Goal: Task Accomplishment & Management: Manage account settings

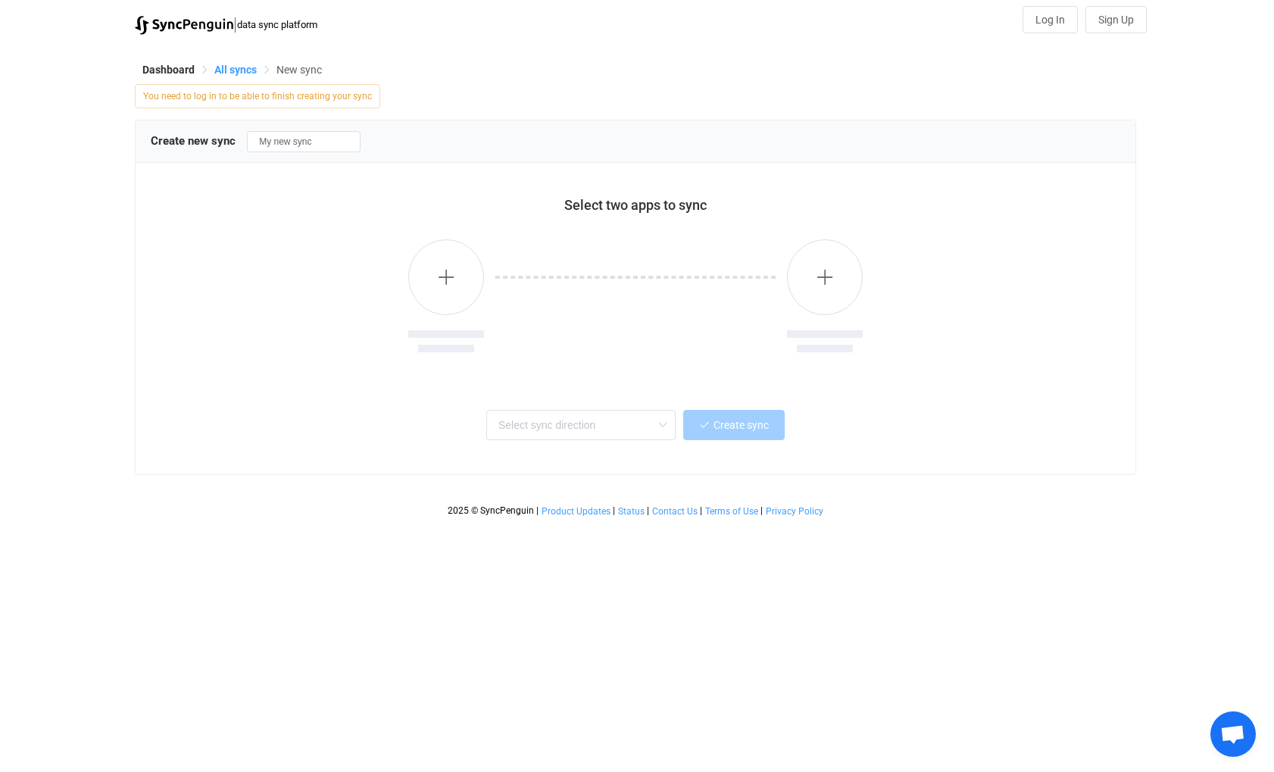
click at [230, 64] on span "All syncs" at bounding box center [235, 70] width 42 height 12
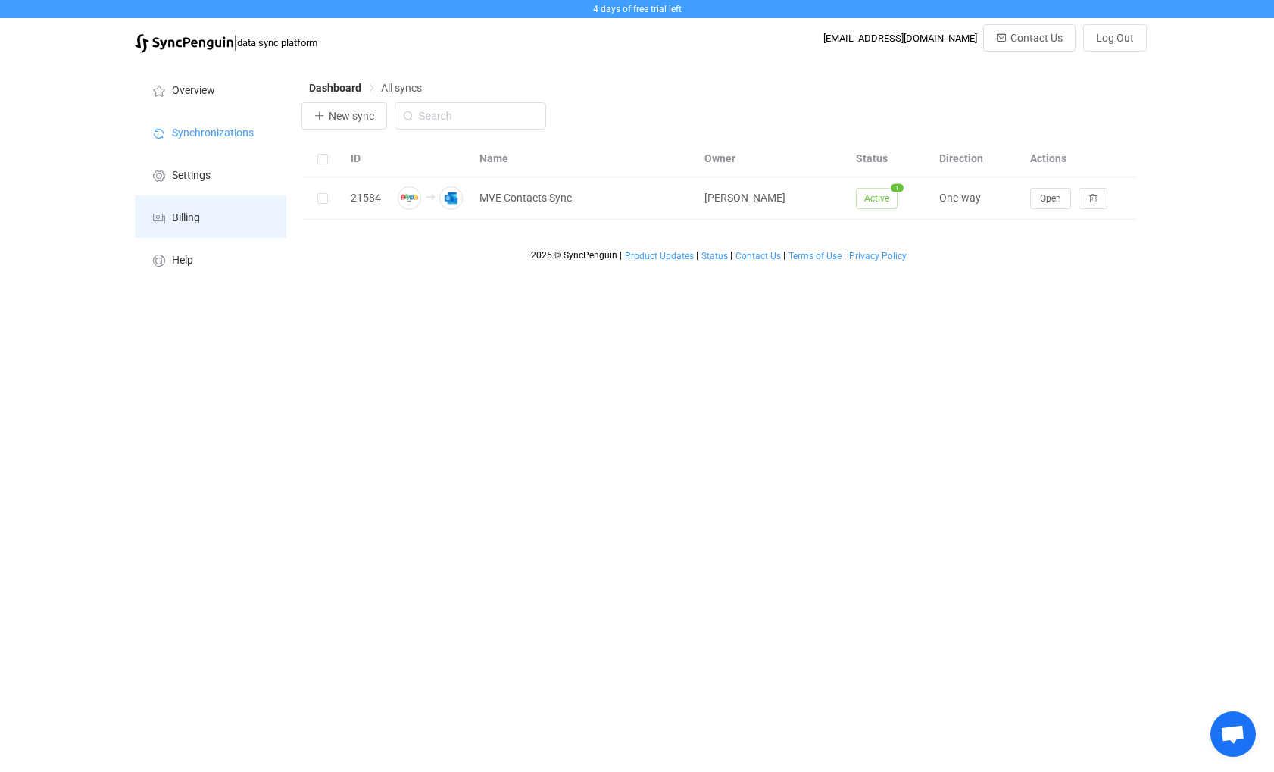
click at [186, 214] on span "Billing" at bounding box center [186, 218] width 28 height 12
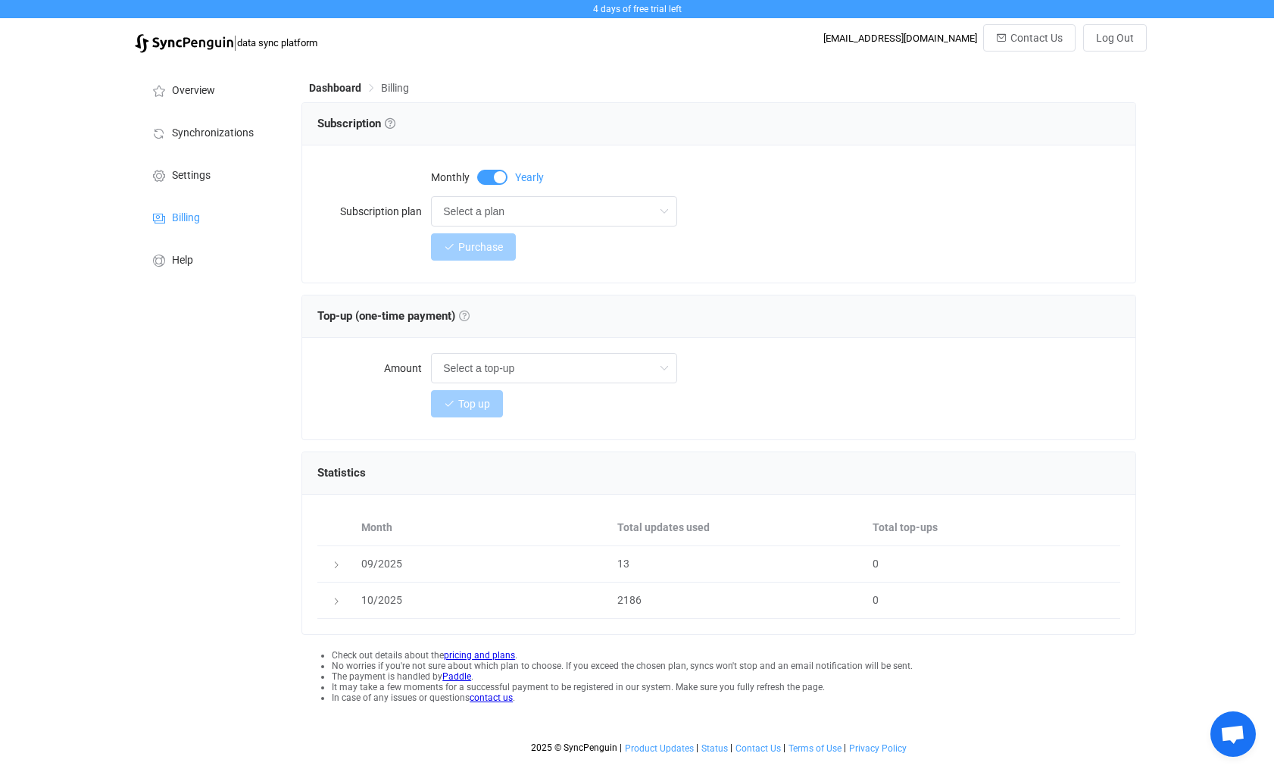
click at [469, 314] on link at bounding box center [464, 316] width 11 height 11
click at [393, 121] on link at bounding box center [390, 123] width 11 height 11
click at [527, 211] on input "Select a plan" at bounding box center [554, 211] width 246 height 30
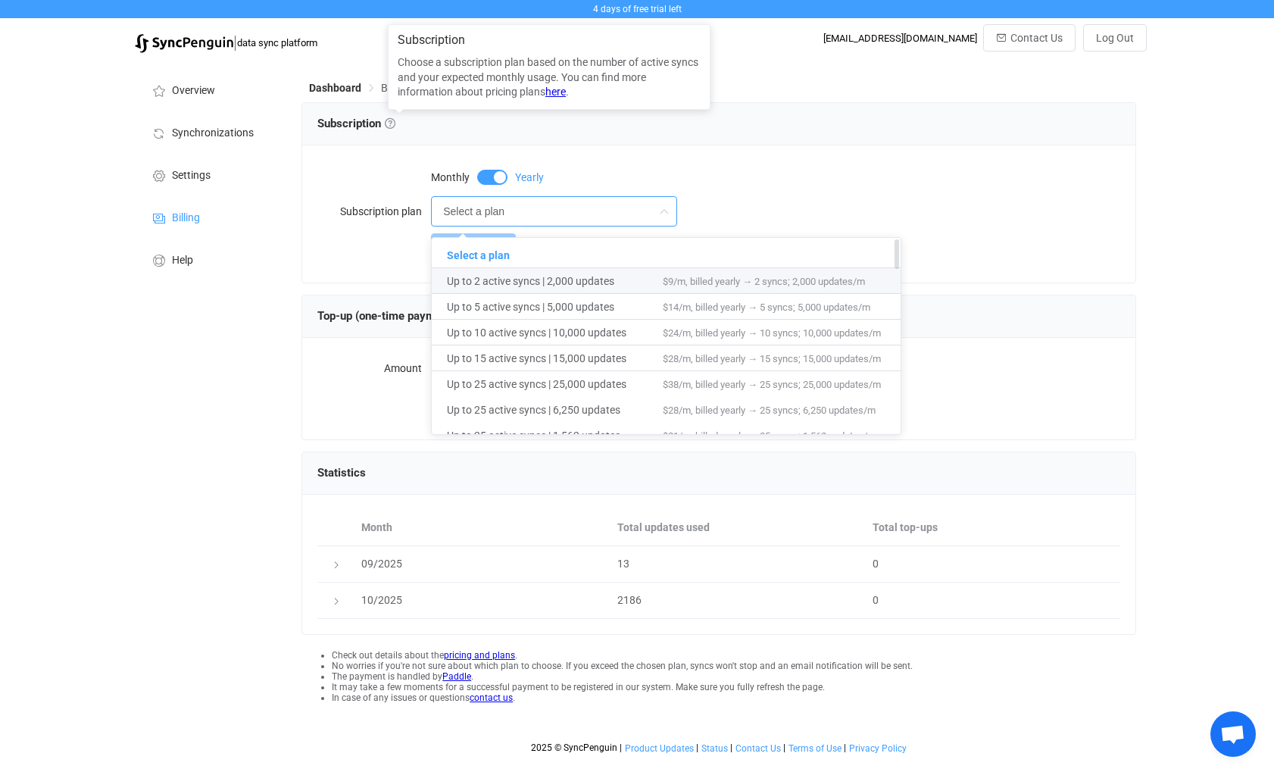
click at [559, 284] on span "Up to 2 active syncs | 2,000 updates" at bounding box center [555, 281] width 216 height 26
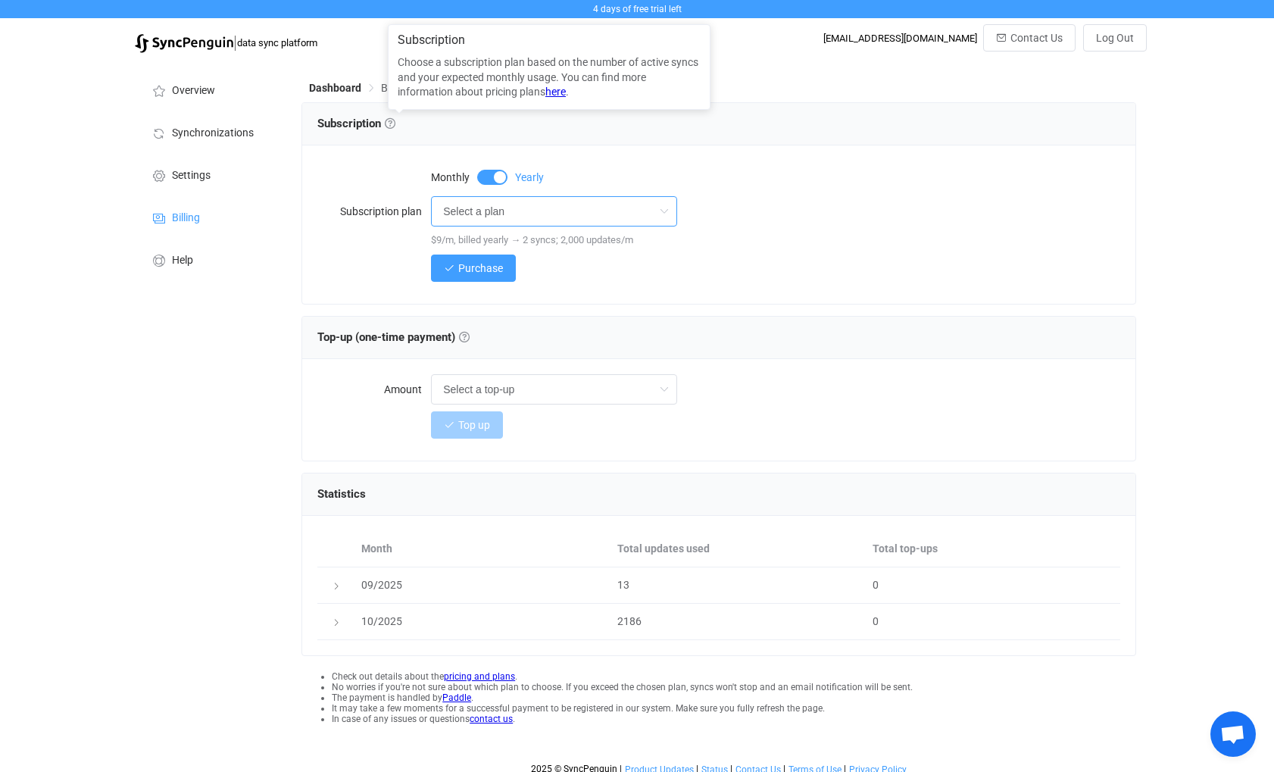
type input "Up to 2 active syncs | 2,000 updates"
click at [483, 176] on span at bounding box center [492, 177] width 30 height 15
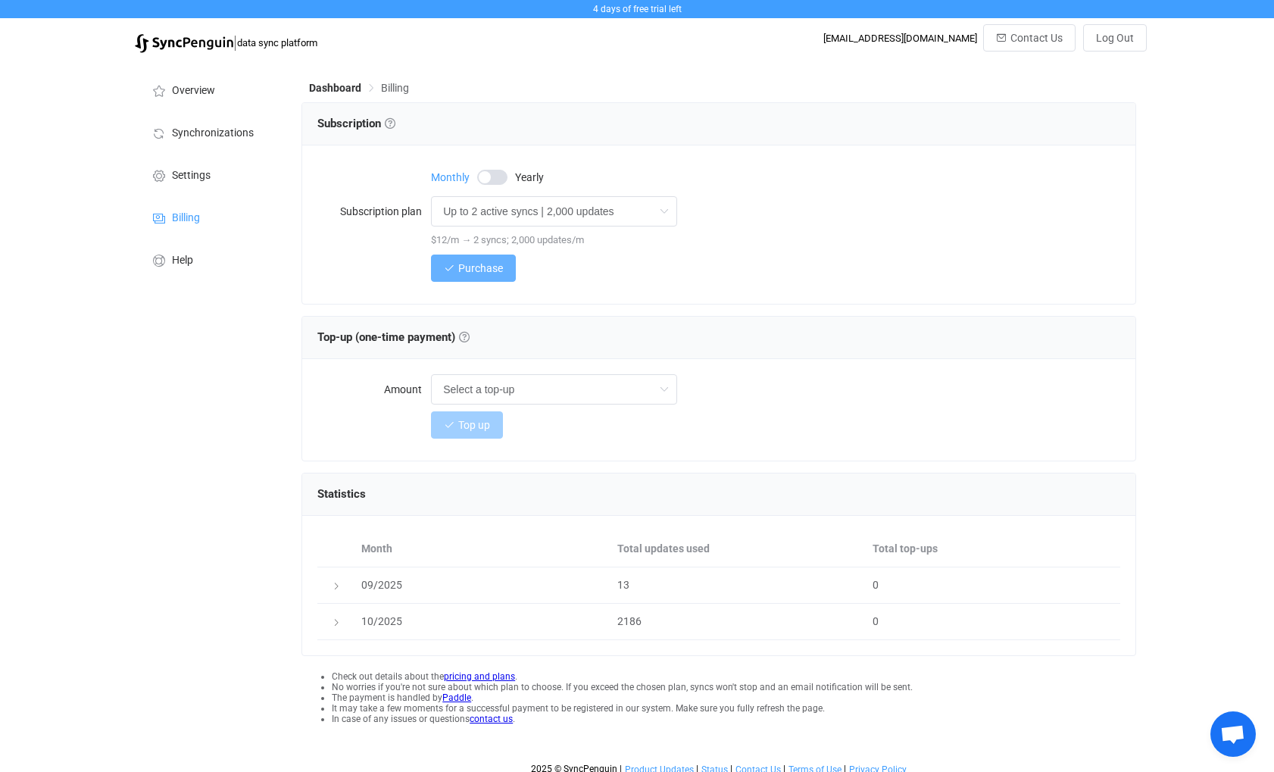
click at [483, 267] on span "Purchase" at bounding box center [480, 268] width 45 height 12
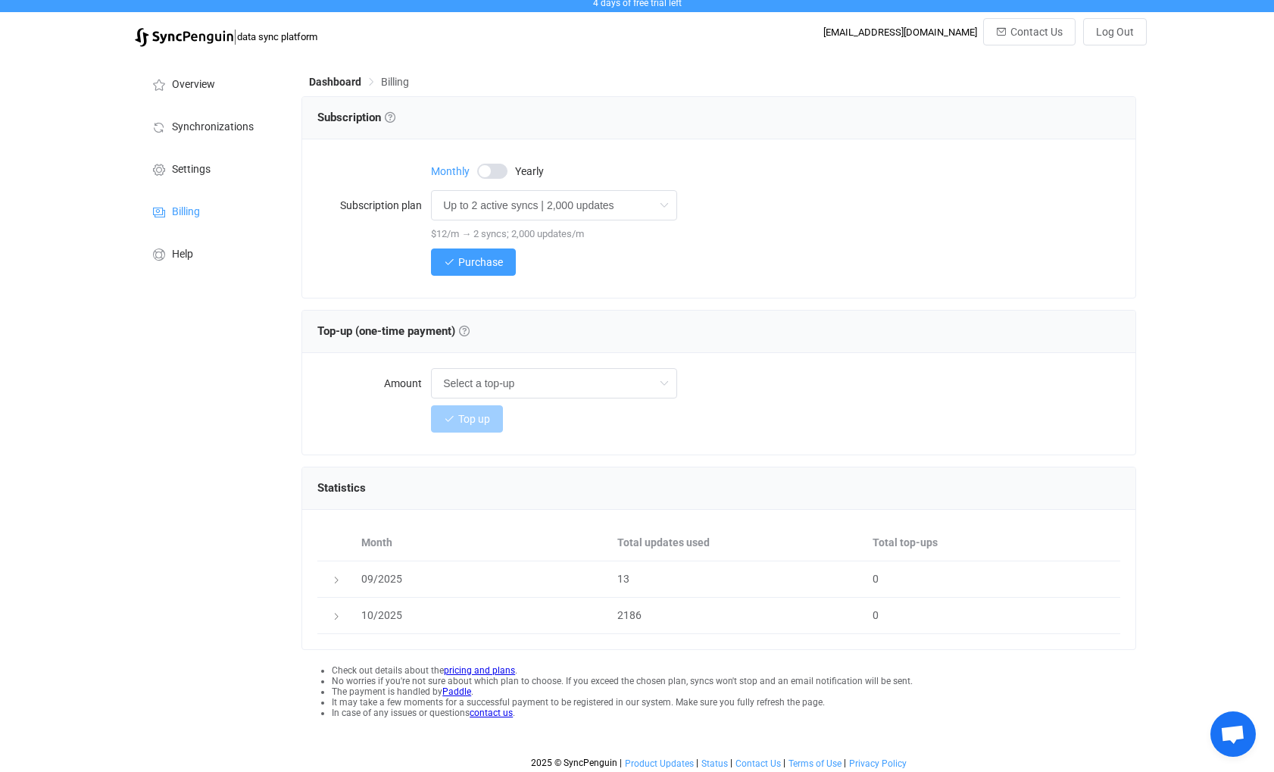
scroll to position [12, 0]
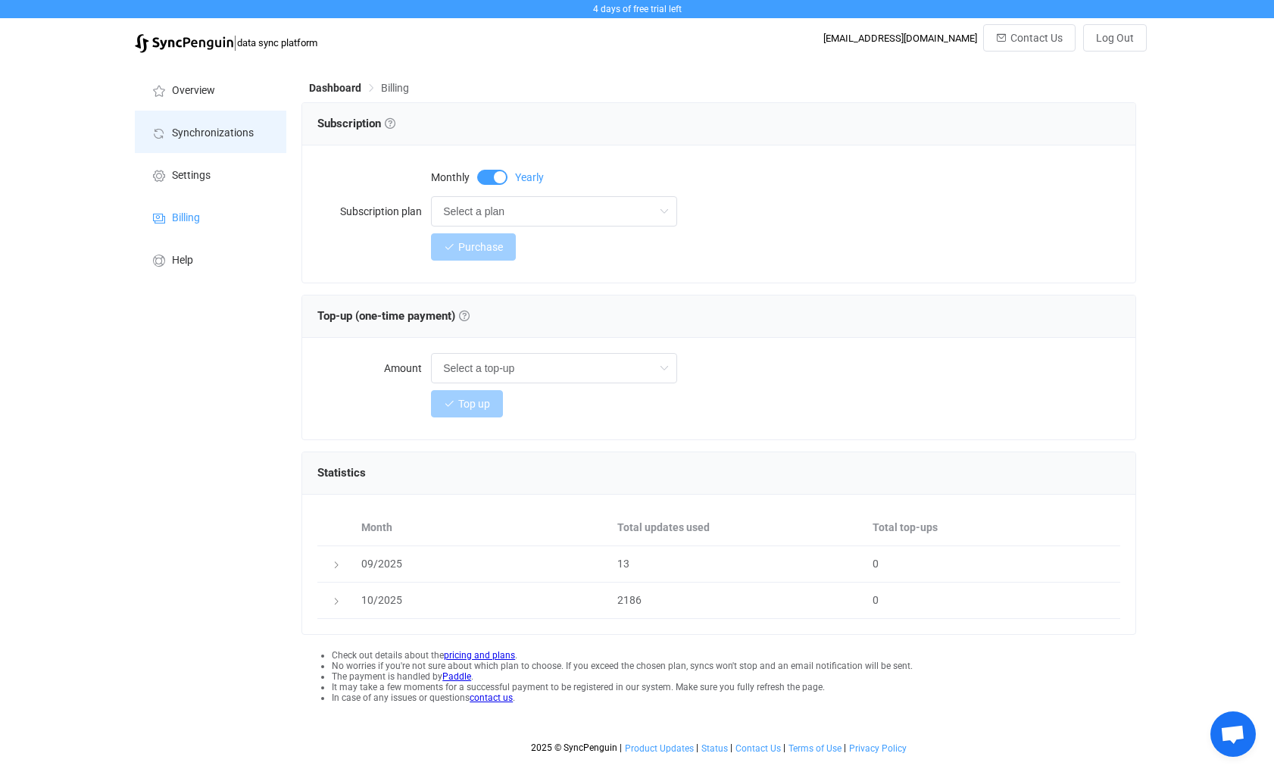
click at [193, 129] on span "Synchronizations" at bounding box center [213, 133] width 82 height 12
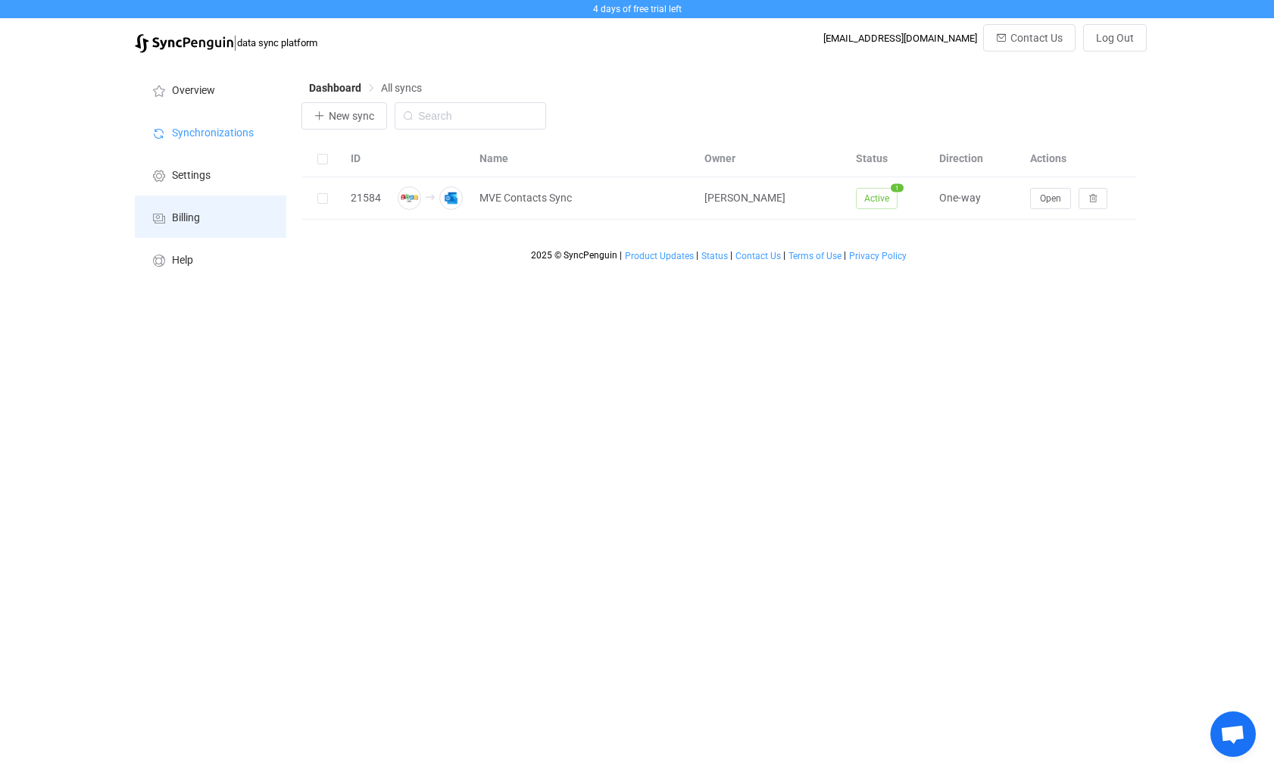
click at [186, 216] on span "Billing" at bounding box center [186, 218] width 28 height 12
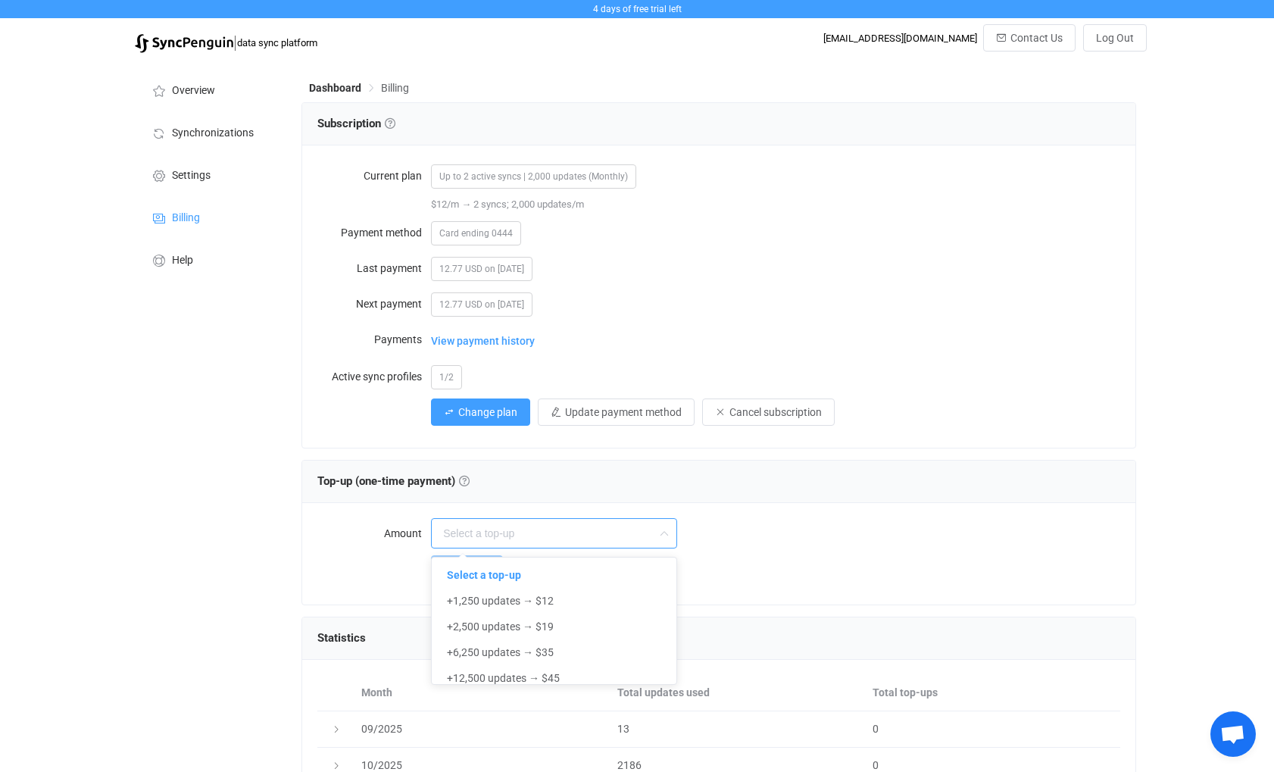
click at [542, 527] on input "text" at bounding box center [554, 533] width 246 height 30
click at [467, 480] on link at bounding box center [464, 481] width 11 height 11
type input "Select a top-up"
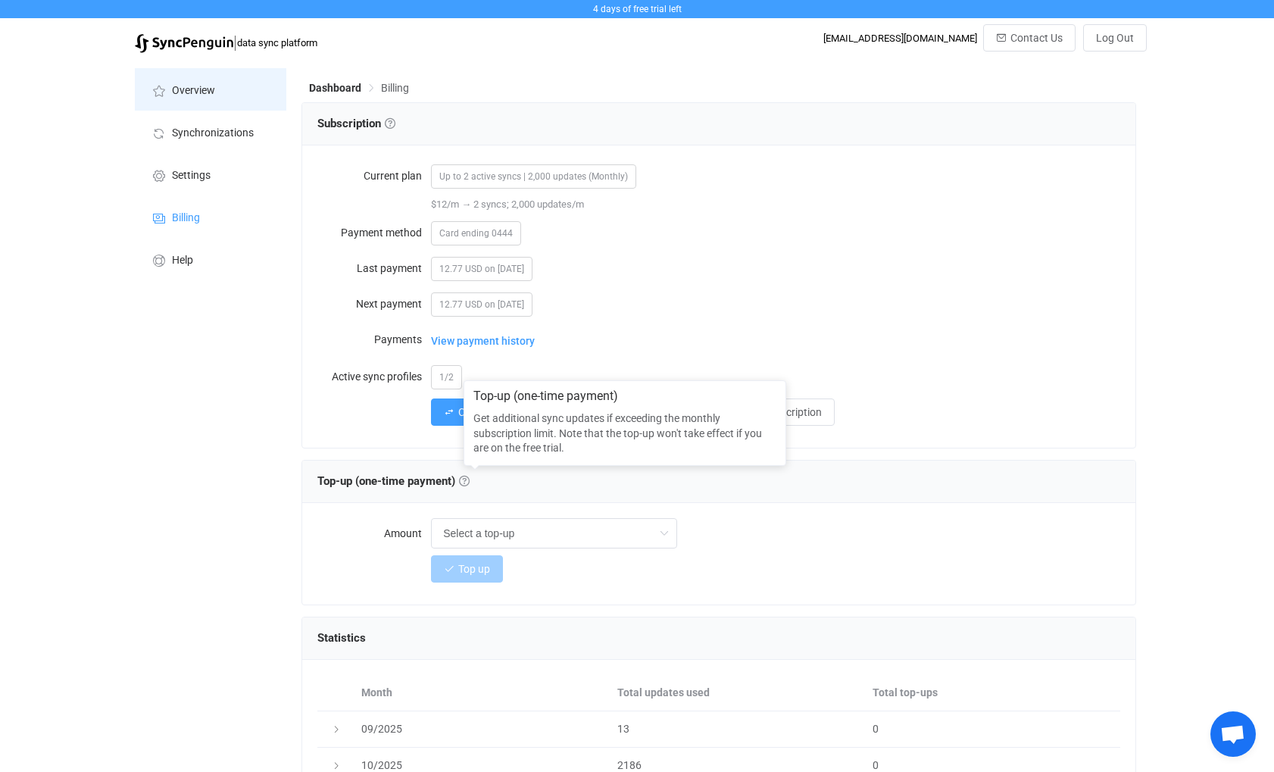
click at [189, 95] on span "Overview" at bounding box center [193, 91] width 43 height 12
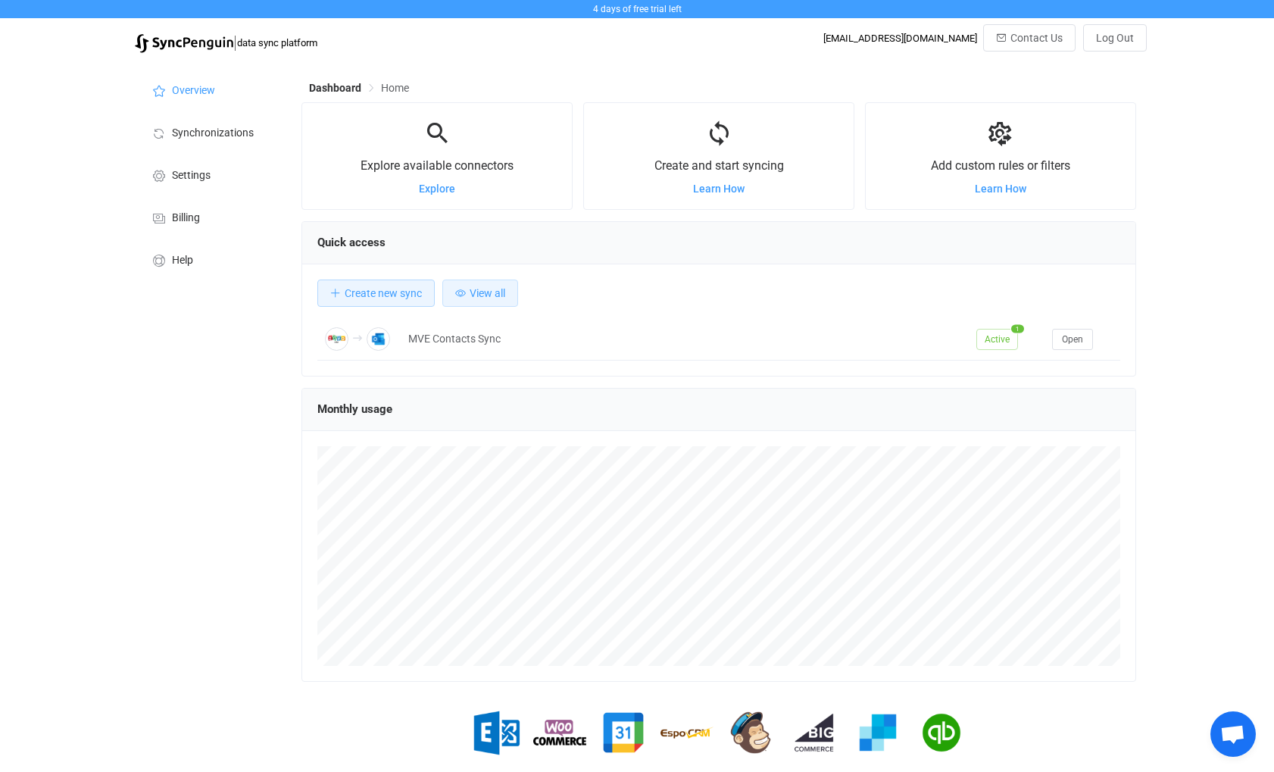
click at [485, 287] on button "View all" at bounding box center [480, 293] width 76 height 27
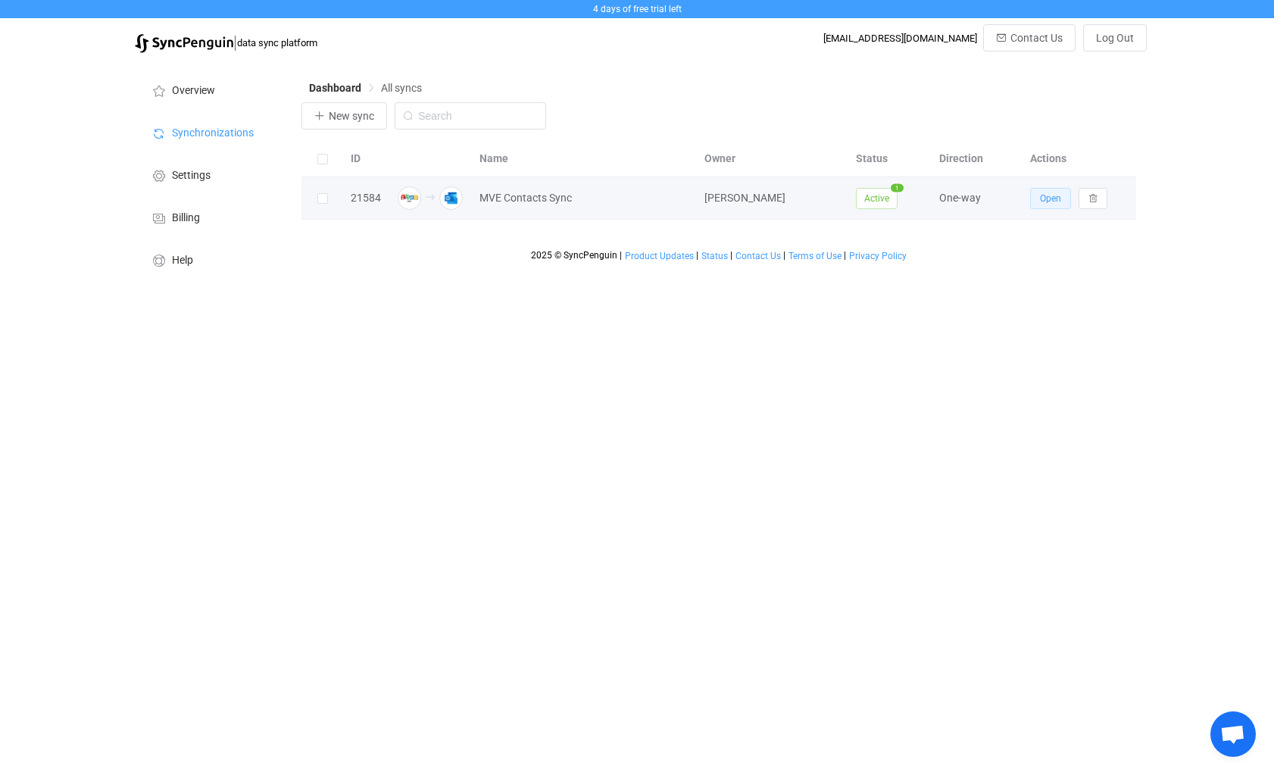
click at [1058, 199] on span "Open" at bounding box center [1050, 198] width 21 height 11
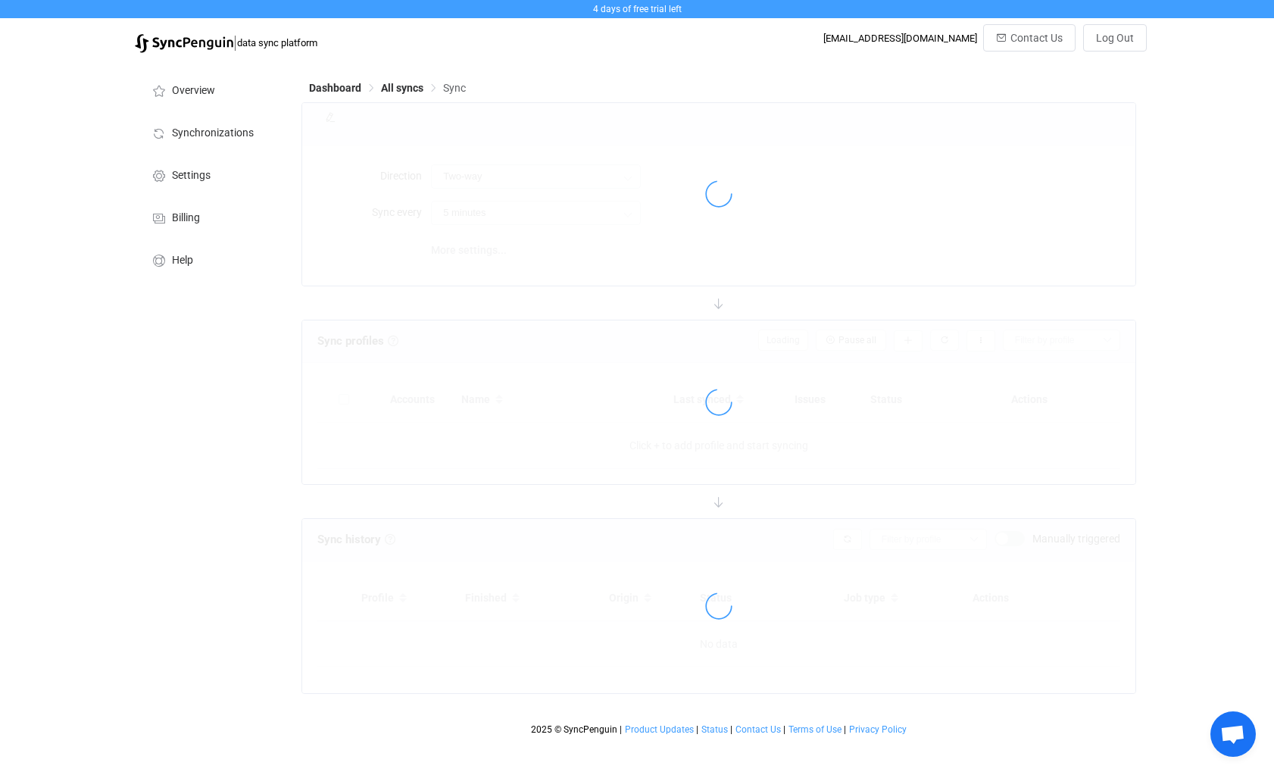
type input "Zoho CRM → Outlook"
type input "10 minutes"
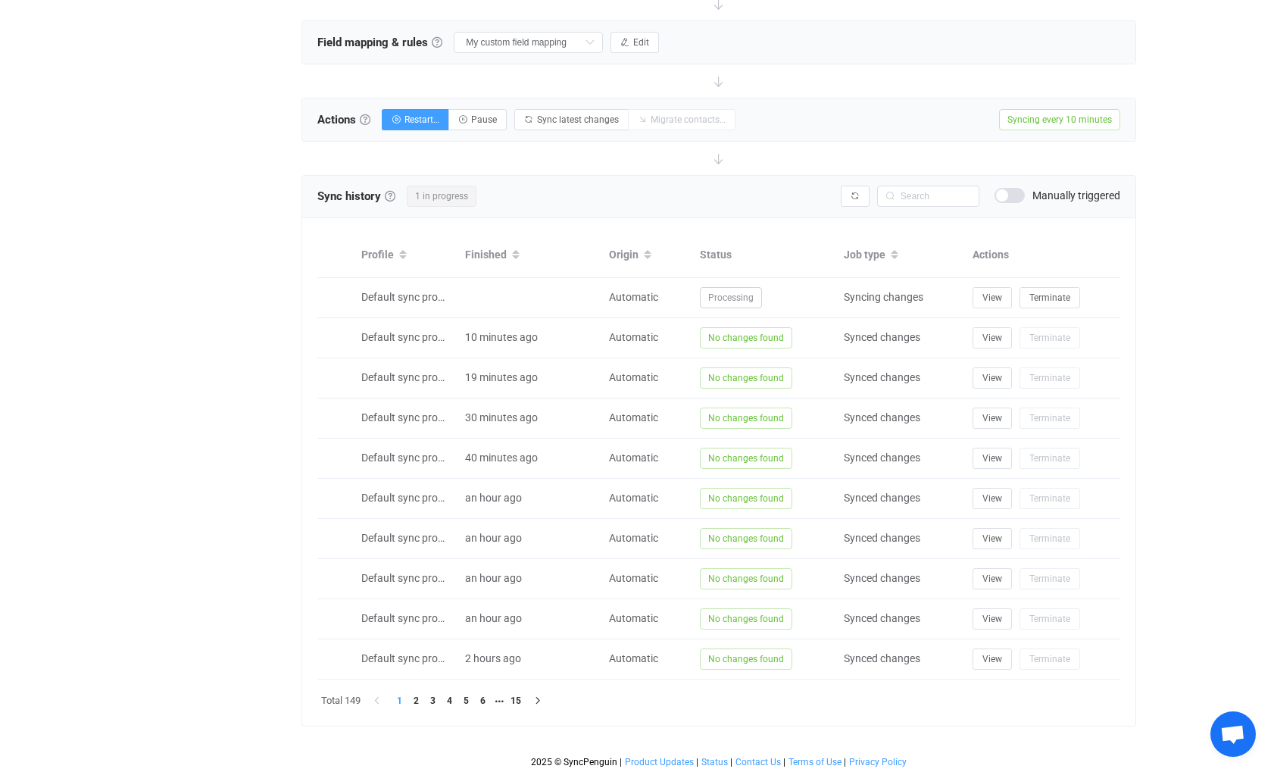
scroll to position [505, 0]
click at [539, 701] on icon "button" at bounding box center [537, 699] width 9 height 9
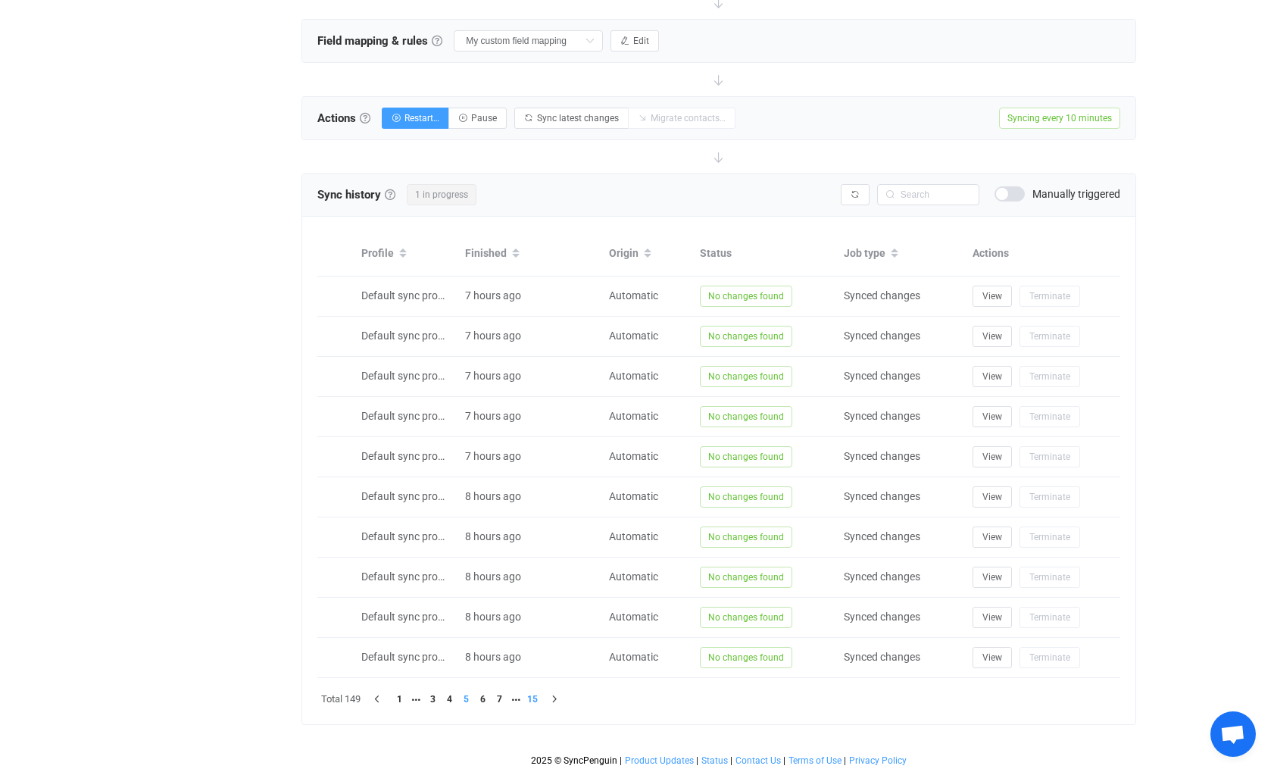
click at [536, 696] on li "15" at bounding box center [532, 699] width 17 height 17
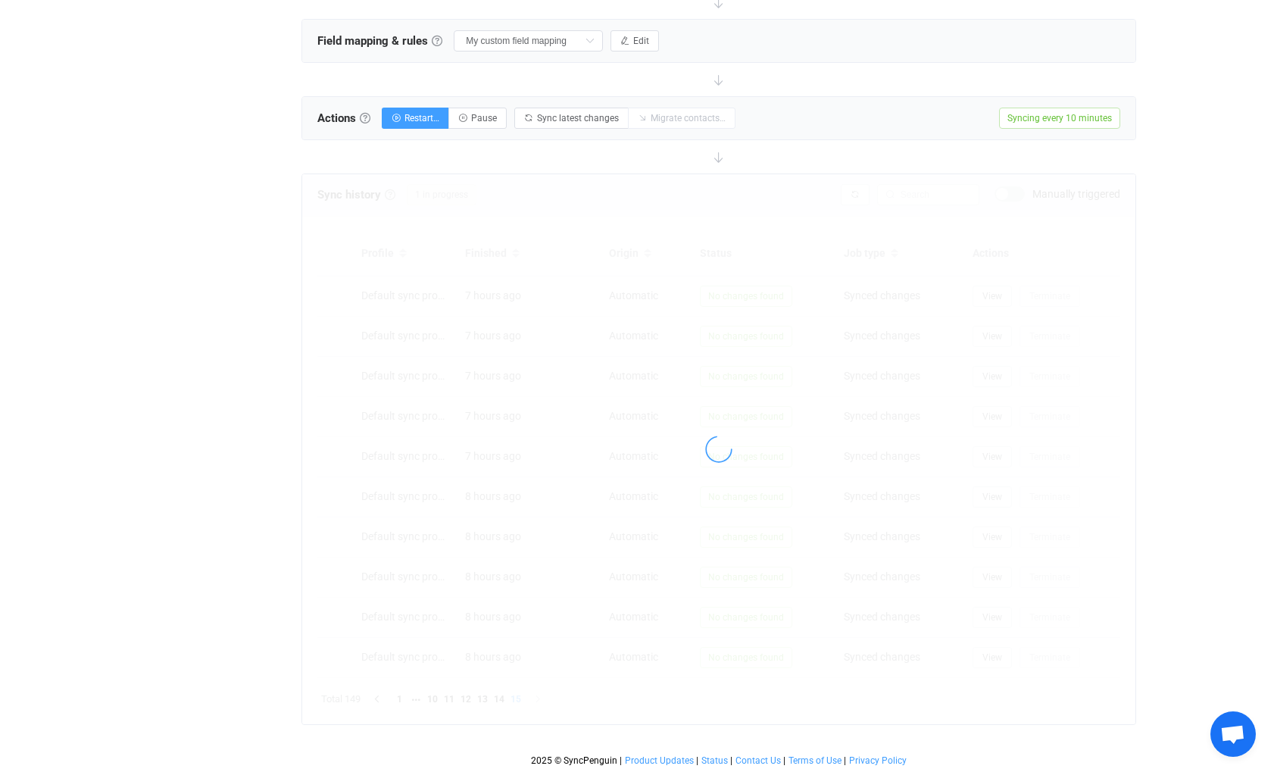
scroll to position [464, 0]
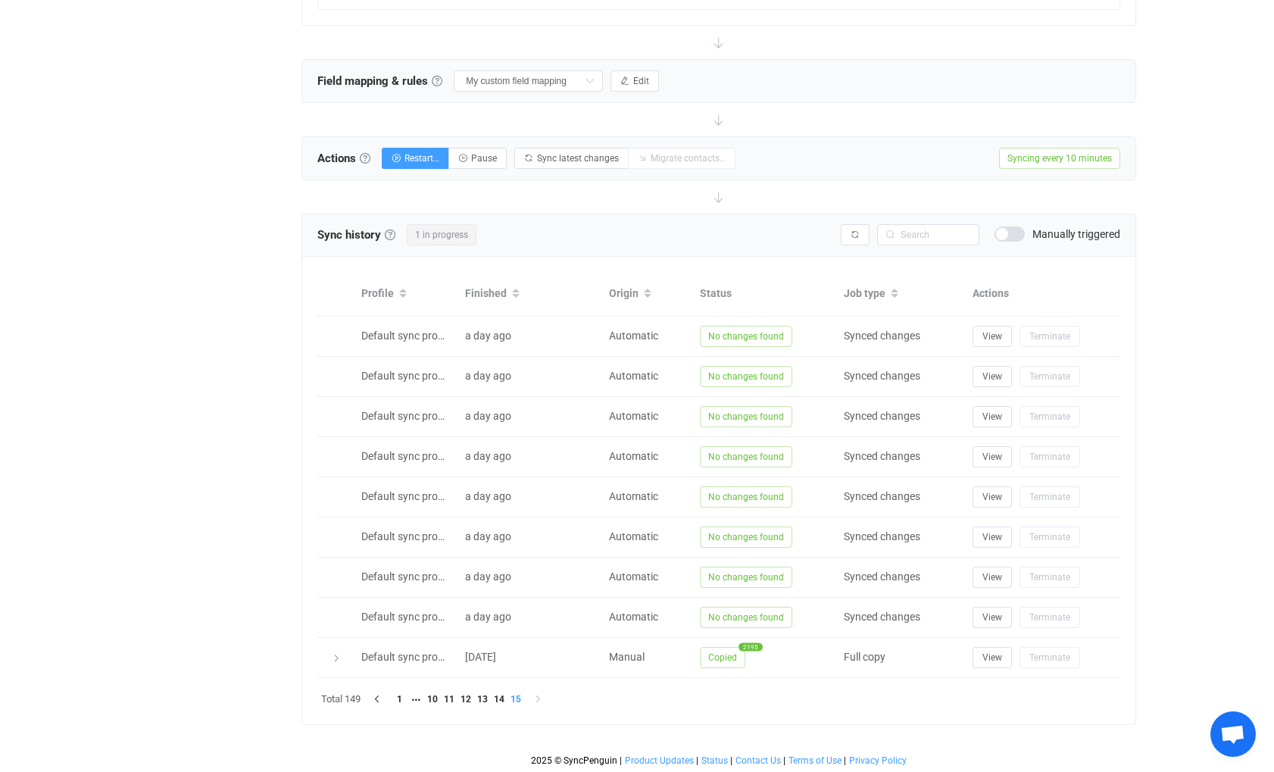
click at [516, 699] on li "15" at bounding box center [516, 699] width 17 height 17
click at [505, 695] on li "14" at bounding box center [499, 699] width 17 height 17
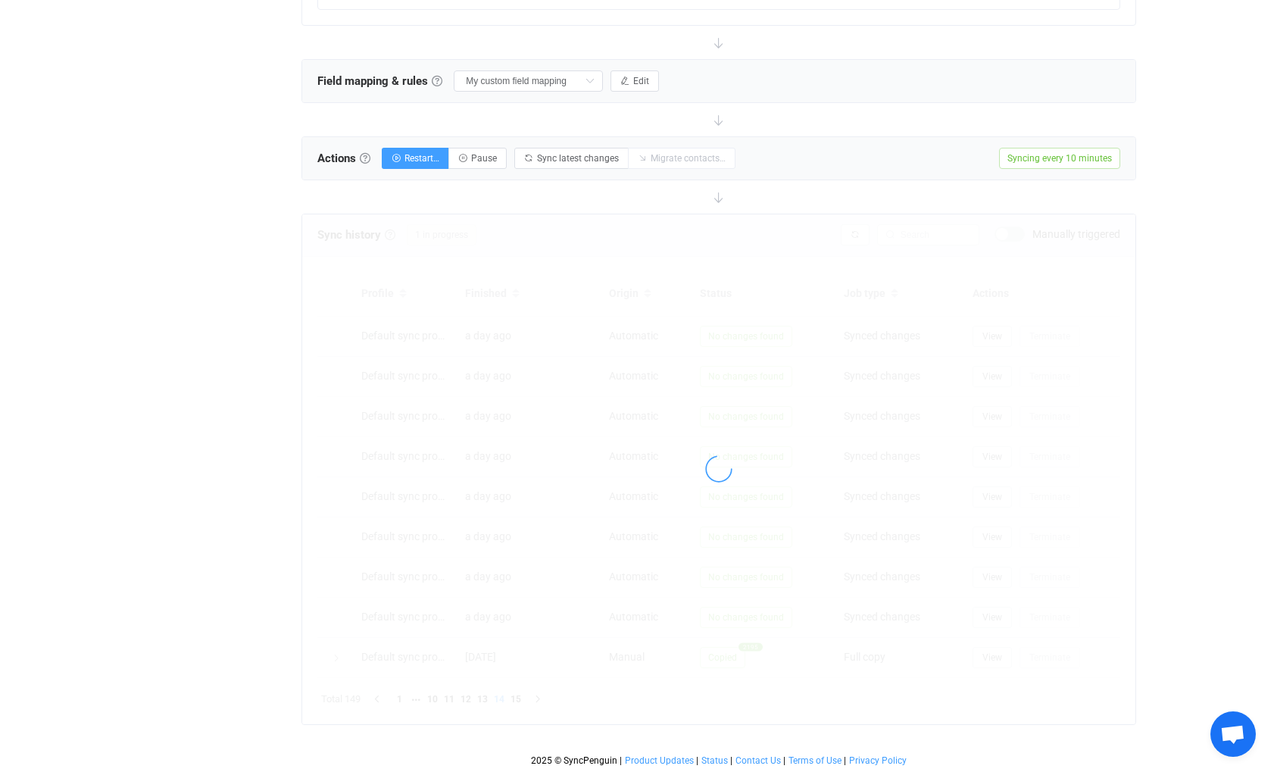
scroll to position [505, 0]
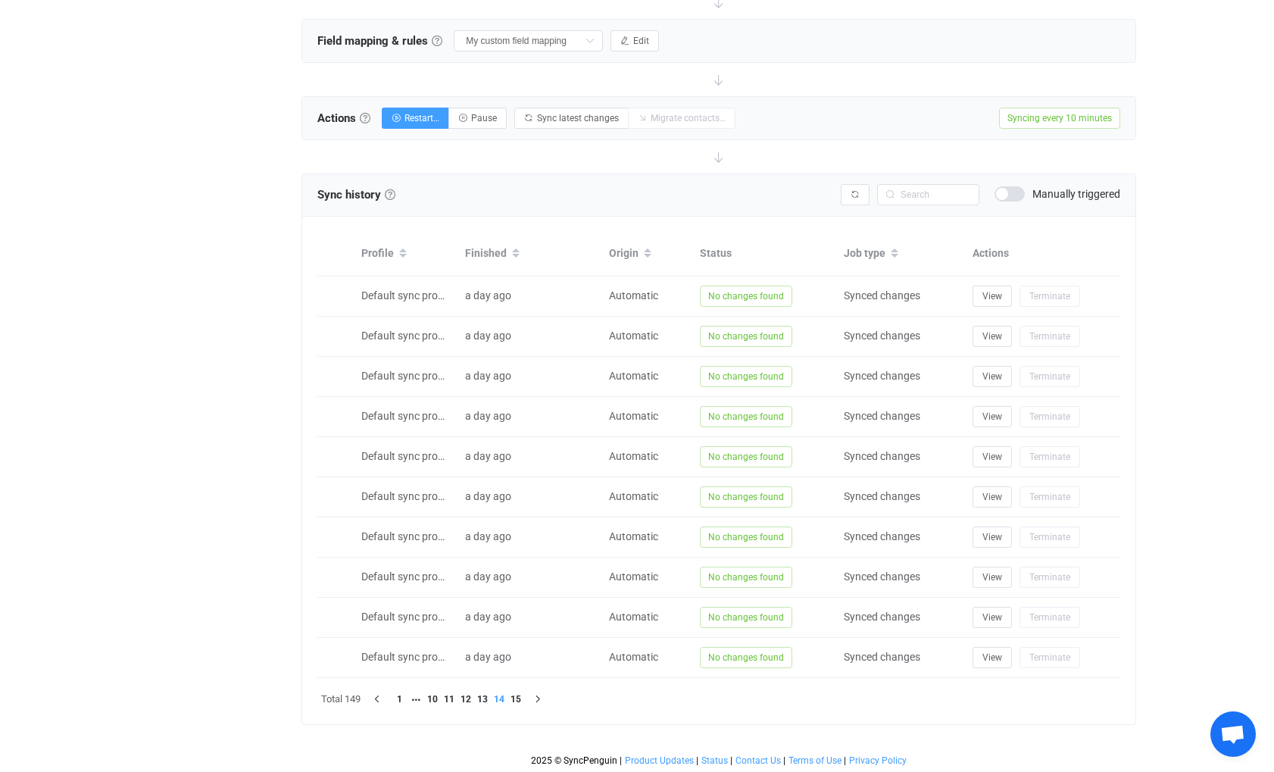
click at [504, 697] on li "14" at bounding box center [499, 699] width 17 height 17
click at [540, 698] on icon "button" at bounding box center [537, 699] width 9 height 9
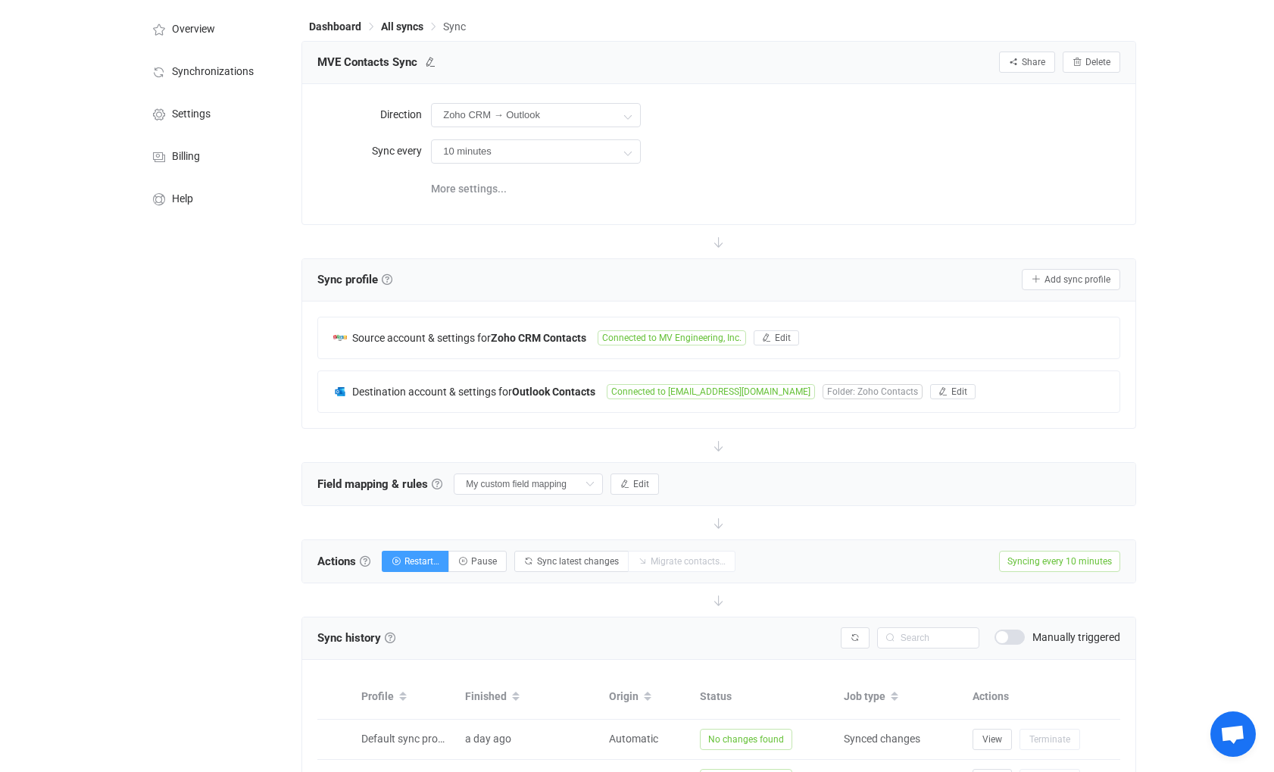
scroll to position [0, 0]
